Goal: Transaction & Acquisition: Download file/media

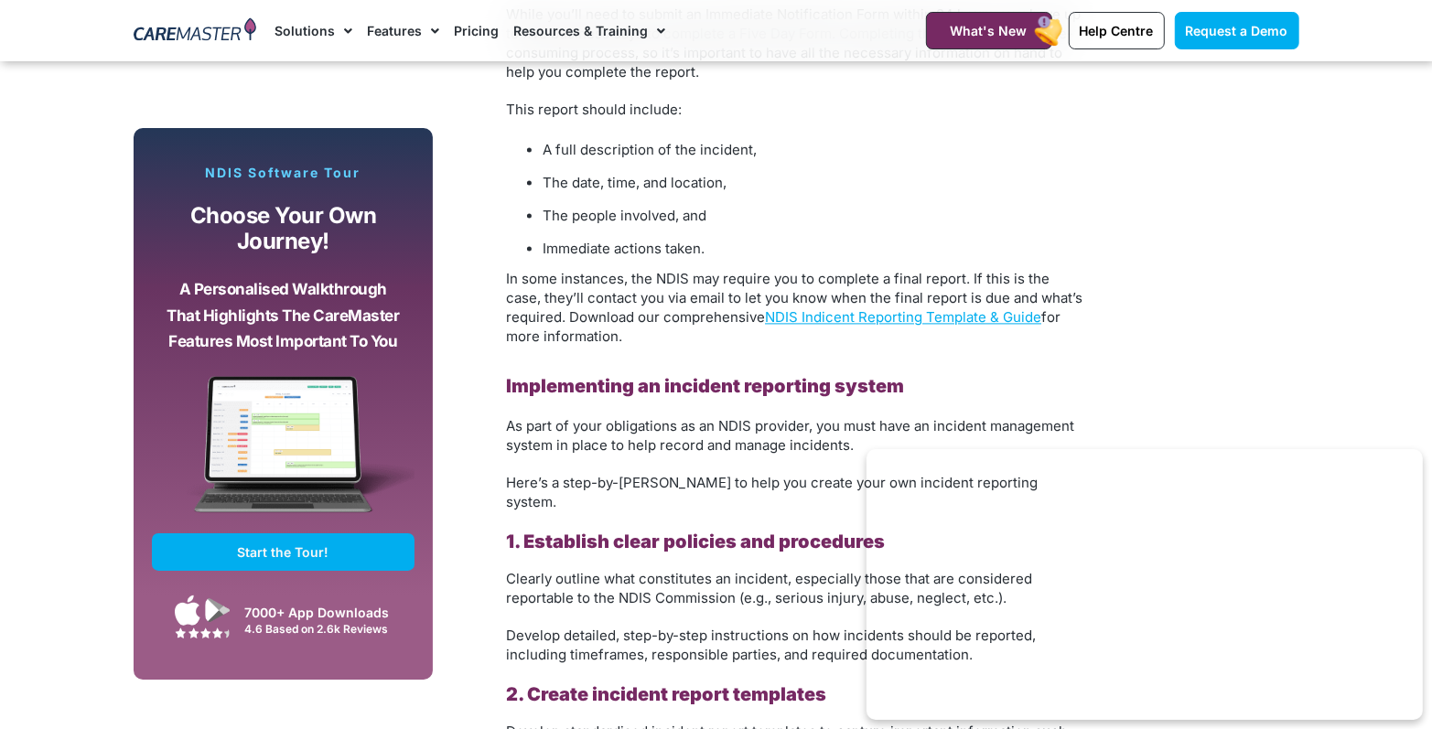
scroll to position [3041, 0]
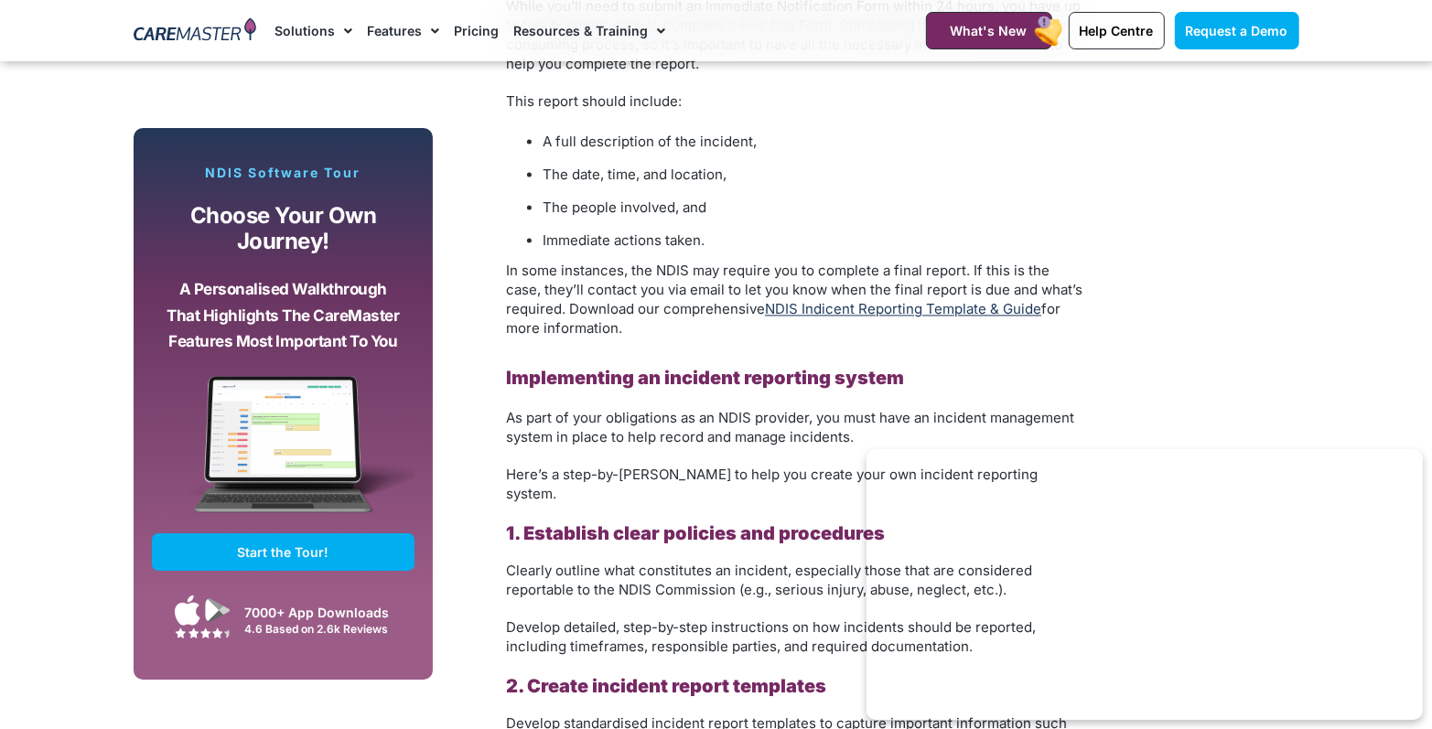
click at [874, 300] on link "NDIS Indicent Reporting Template & Guide" at bounding box center [903, 308] width 276 height 17
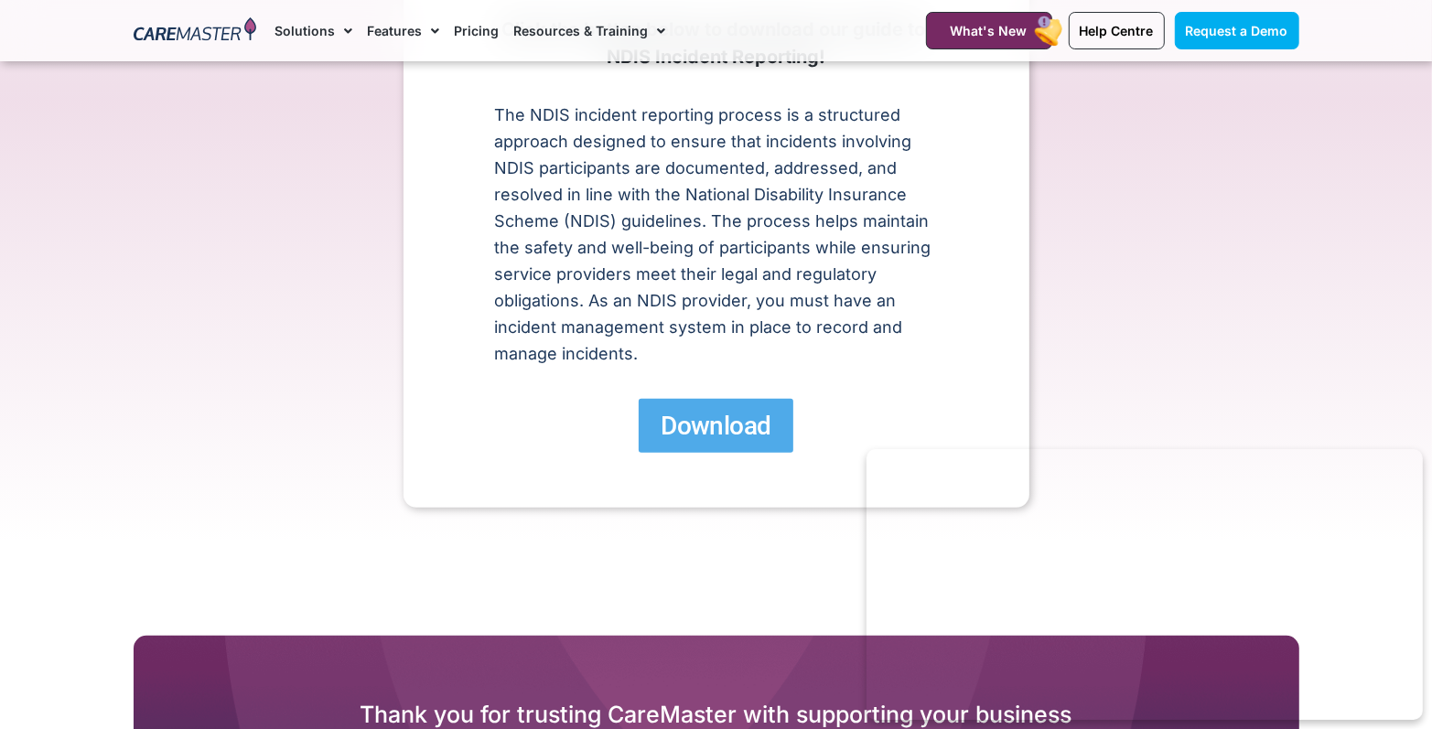
scroll to position [370, 0]
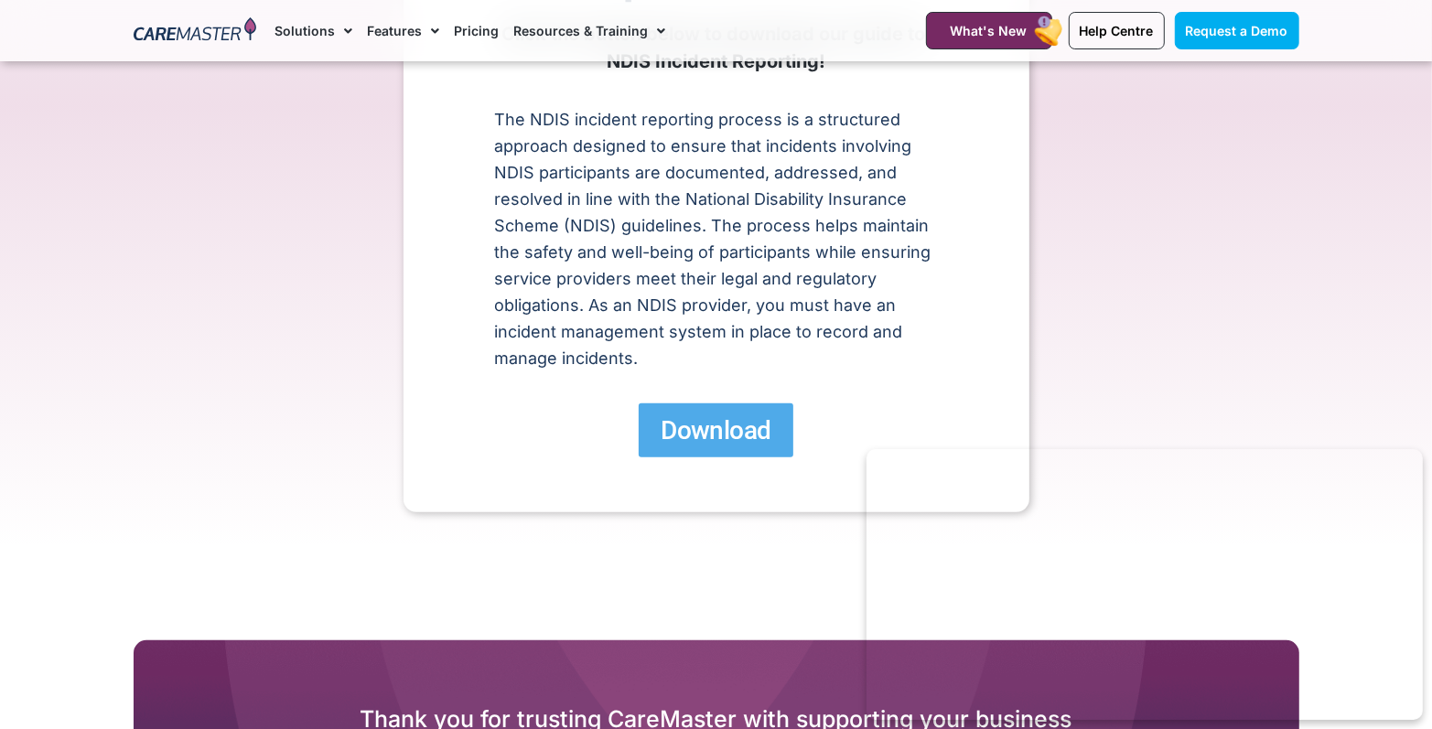
click at [718, 421] on span "Download" at bounding box center [715, 430] width 110 height 32
